Goal: Check status: Check status

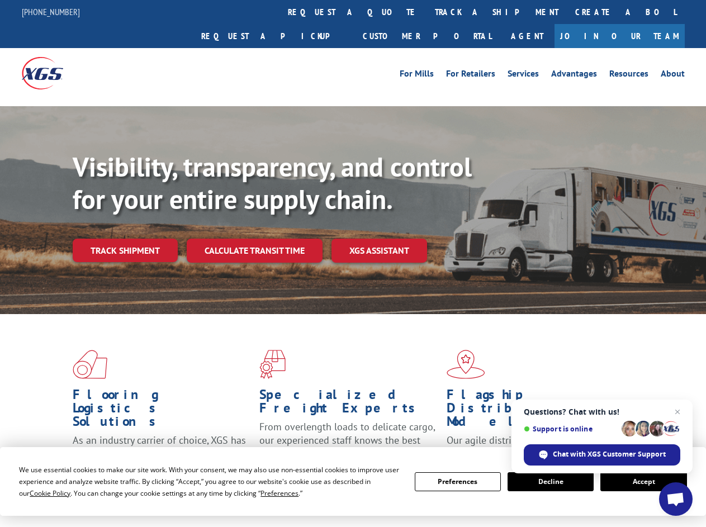
click at [353, 263] on div "Visibility, transparency, and control for your entire supply chain. Track shipm…" at bounding box center [390, 229] width 634 height 156
click at [39, 493] on span "Cookie Policy" at bounding box center [50, 494] width 41 height 10
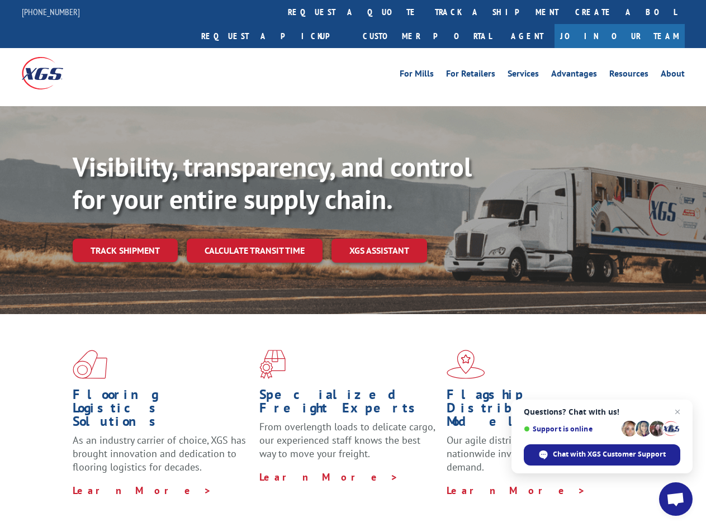
click at [269, 493] on div "Flooring Logistics Solutions As an industry carrier of choice, XGS has brought …" at bounding box center [353, 426] width 706 height 225
click at [458, 482] on div "Flooring Logistics Solutions As an industry carrier of choice, XGS has brought …" at bounding box center [353, 423] width 706 height 219
click at [551, 482] on div "Flooring Logistics Solutions As an industry carrier of choice, XGS has brought …" at bounding box center [353, 423] width 706 height 219
click at [644, 482] on div "Flooring Logistics Solutions As an industry carrier of choice, XGS has brought …" at bounding box center [353, 423] width 706 height 219
click at [353, 263] on div "Visibility, transparency, and control for your entire supply chain. Track shipm…" at bounding box center [390, 229] width 634 height 156
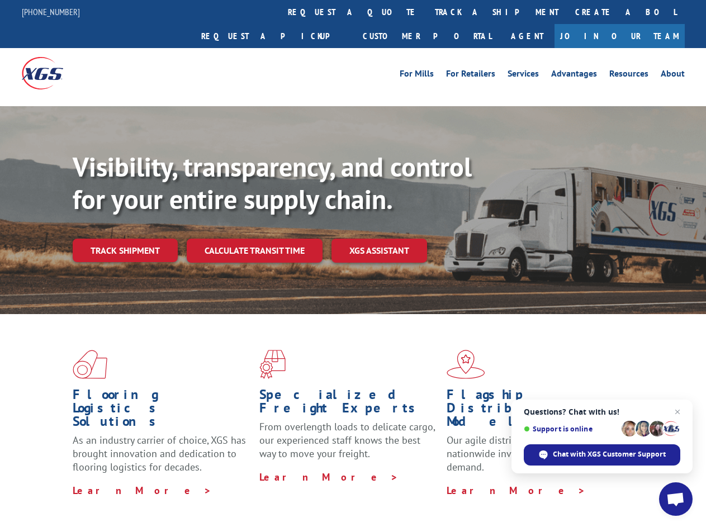
click at [427, 12] on link "track a shipment" at bounding box center [497, 12] width 140 height 24
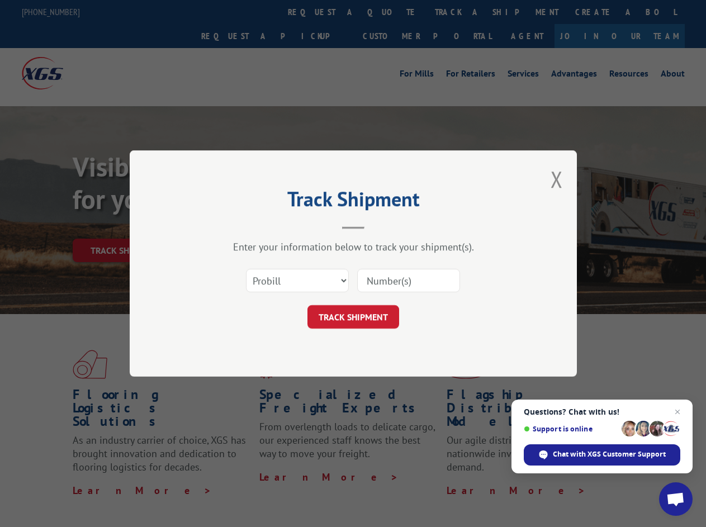
click at [390, 12] on div "Track Shipment Enter your information below to track your shipment(s). Select c…" at bounding box center [353, 263] width 706 height 527
click at [460, 12] on div "Track Shipment Enter your information below to track your shipment(s). Select c…" at bounding box center [353, 263] width 706 height 527
